Goal: Task Accomplishment & Management: Complete application form

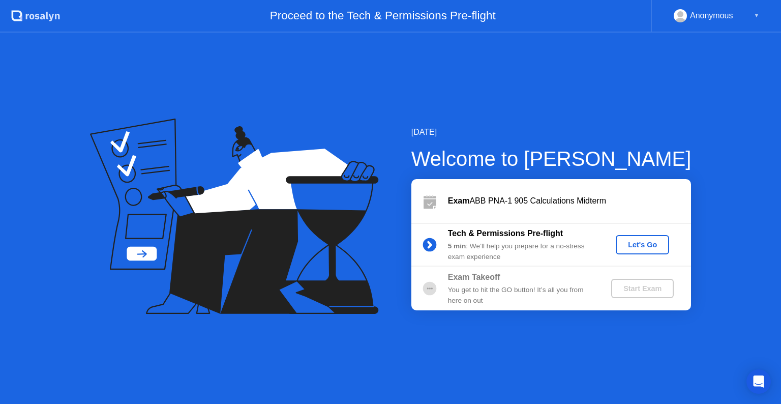
click at [628, 247] on div "Let's Go" at bounding box center [642, 245] width 45 height 8
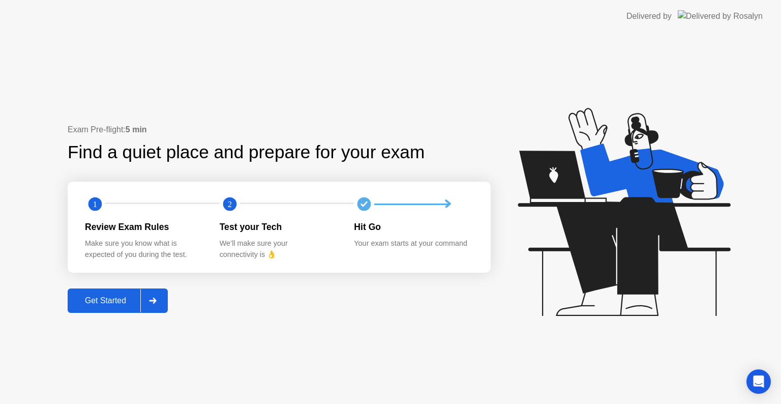
click at [170, 297] on div "Exam Pre-flight: 5 min Find a quiet place and prepare for your exam 1 2 Review …" at bounding box center [279, 219] width 423 height 190
click at [163, 296] on div at bounding box center [152, 300] width 24 height 23
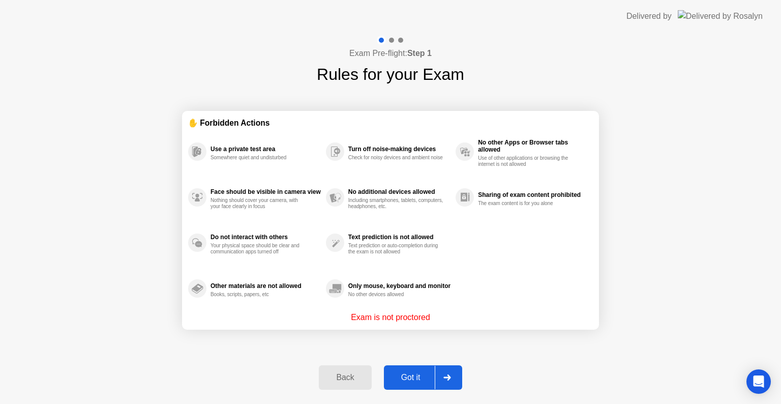
click at [422, 378] on div "Got it" at bounding box center [411, 377] width 48 height 9
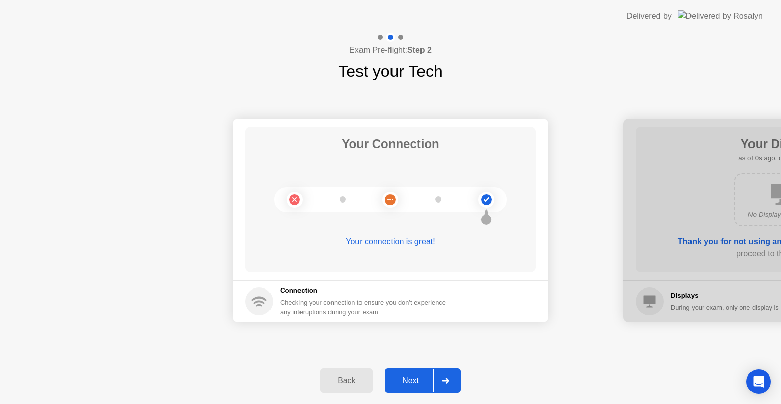
click at [427, 381] on div "Next" at bounding box center [410, 380] width 45 height 9
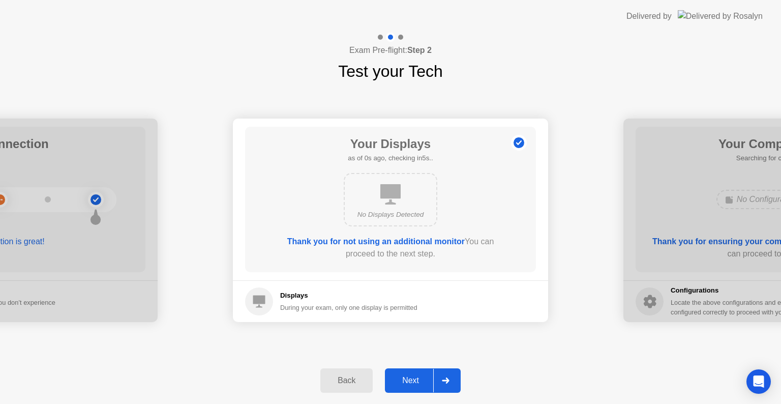
click at [427, 381] on div "Next" at bounding box center [410, 380] width 45 height 9
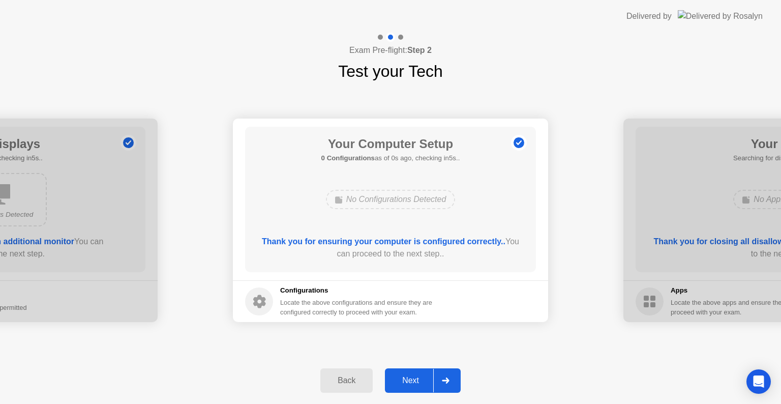
click at [427, 381] on div "Next" at bounding box center [410, 380] width 45 height 9
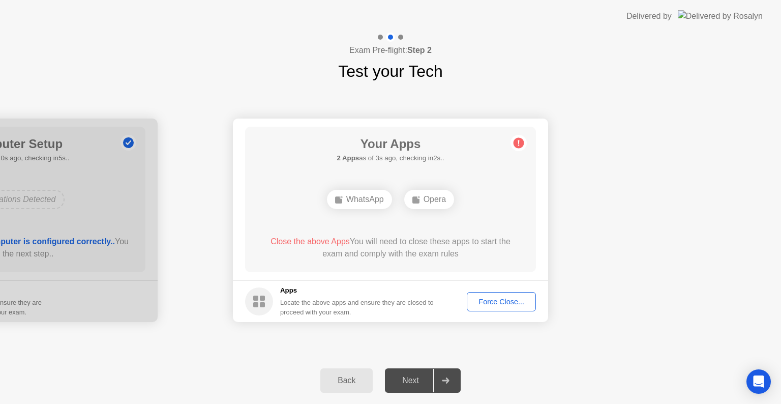
click at [493, 298] on div "Force Close..." at bounding box center [502, 302] width 62 height 8
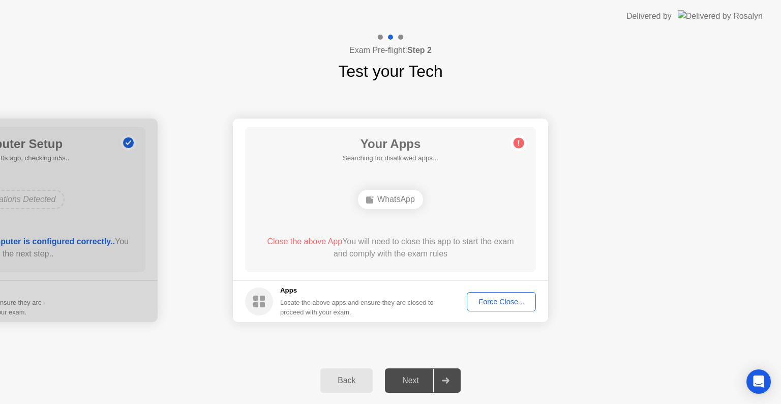
click at [484, 301] on div "Force Close..." at bounding box center [502, 302] width 62 height 8
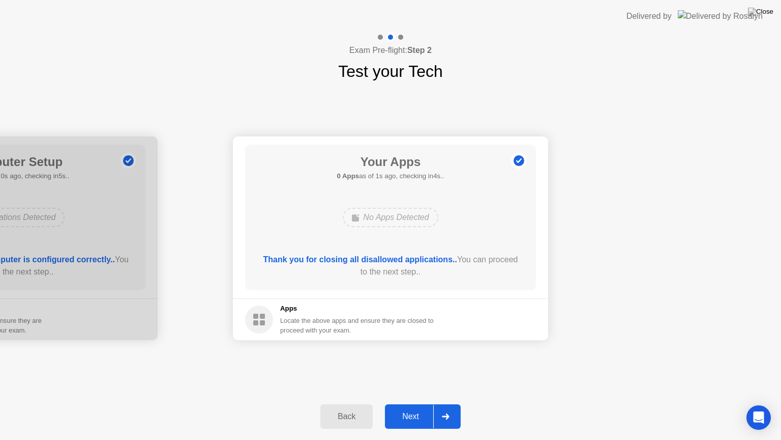
click at [431, 403] on div "Next" at bounding box center [410, 416] width 45 height 9
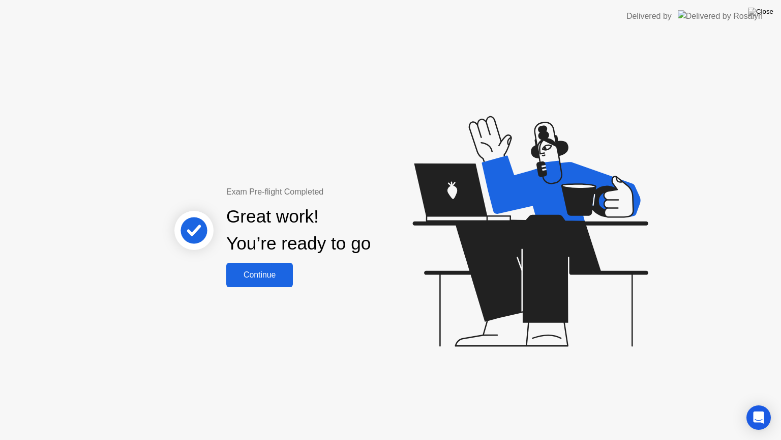
click at [265, 271] on div "Continue" at bounding box center [259, 274] width 61 height 9
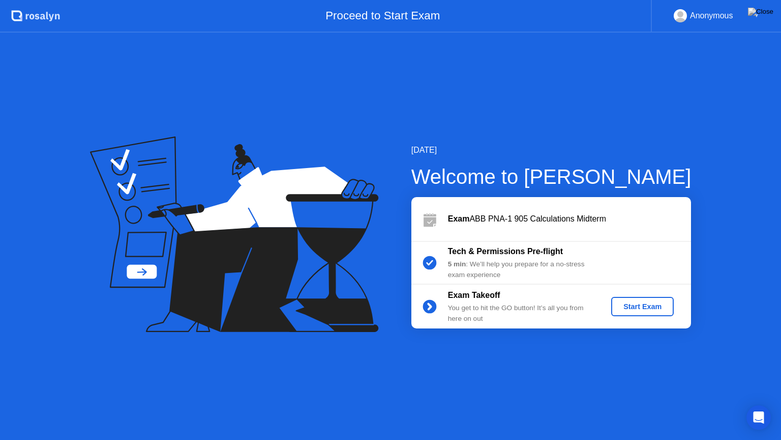
click at [653, 302] on div "Start Exam" at bounding box center [643, 306] width 54 height 8
